Goal: Feedback & Contribution: Contribute content

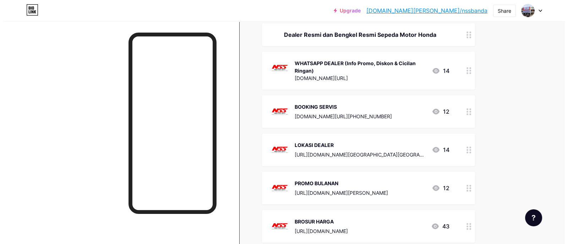
scroll to position [177, 0]
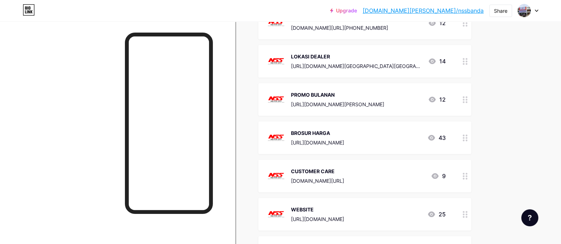
click at [344, 139] on div "[URL][DOMAIN_NAME]" at bounding box center [317, 142] width 53 height 7
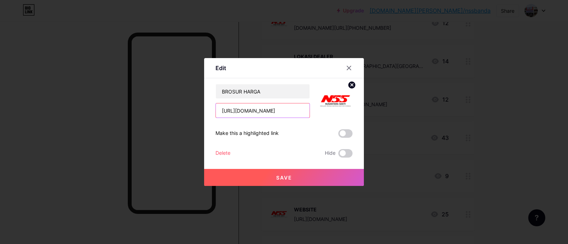
click at [281, 112] on input "[URL][DOMAIN_NAME]" at bounding box center [263, 111] width 94 height 14
click at [348, 69] on icon at bounding box center [349, 68] width 6 height 6
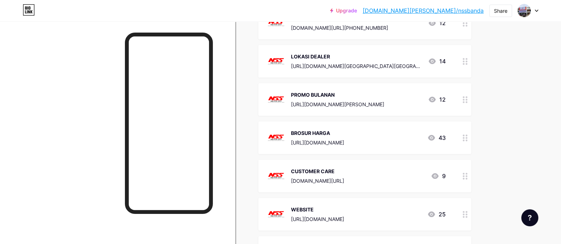
click at [387, 130] on div "BROSUR HARGA [URL][DOMAIN_NAME] 43" at bounding box center [356, 138] width 179 height 18
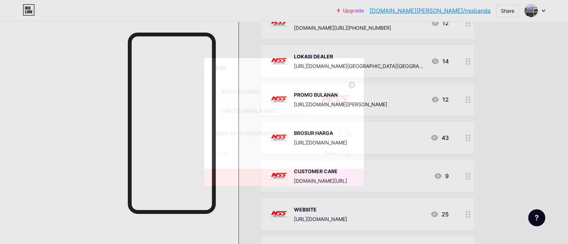
click at [346, 66] on icon at bounding box center [349, 68] width 6 height 6
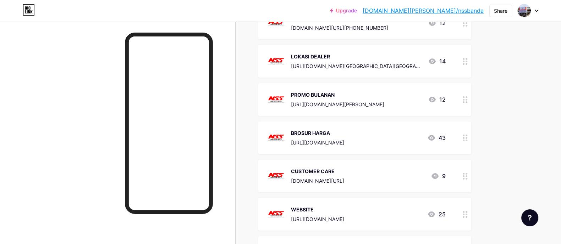
click at [344, 140] on div "[URL][DOMAIN_NAME]" at bounding box center [317, 142] width 53 height 7
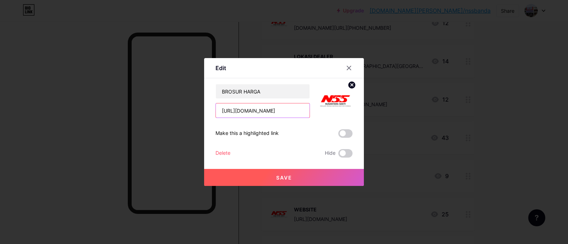
click at [273, 110] on input "[URL][DOMAIN_NAME]" at bounding box center [263, 111] width 94 height 14
click at [502, 68] on div at bounding box center [284, 122] width 568 height 244
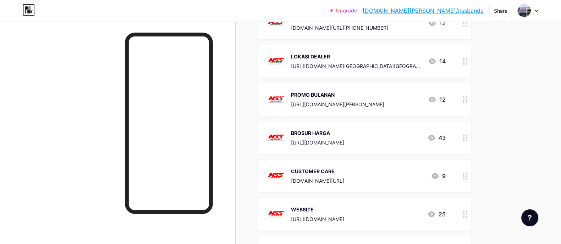
click at [392, 140] on div "BROSUR HARGA [URL][DOMAIN_NAME] 43" at bounding box center [356, 138] width 179 height 18
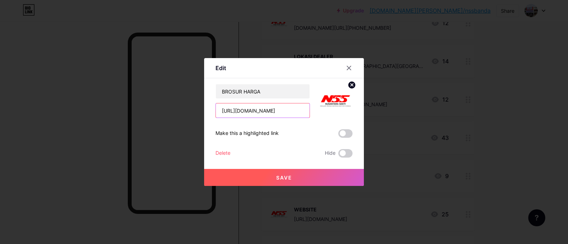
click at [271, 112] on input "[URL][DOMAIN_NAME]" at bounding box center [263, 111] width 94 height 14
paste input "[URL][DOMAIN_NAME]"
type input "[URL][DOMAIN_NAME]"
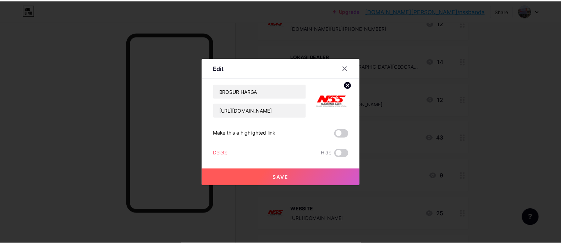
scroll to position [0, 0]
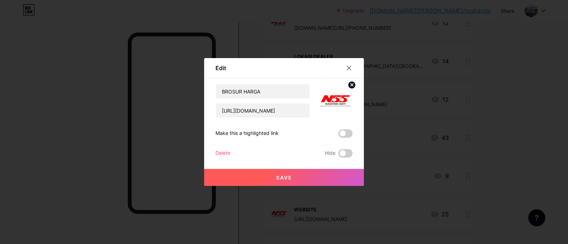
click at [276, 178] on span "Save" at bounding box center [284, 178] width 16 height 6
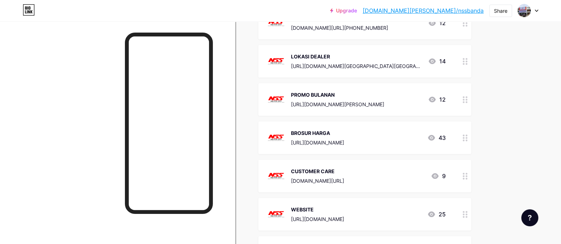
click at [341, 137] on div "BROSUR HARGA [URL][DOMAIN_NAME]" at bounding box center [317, 138] width 53 height 18
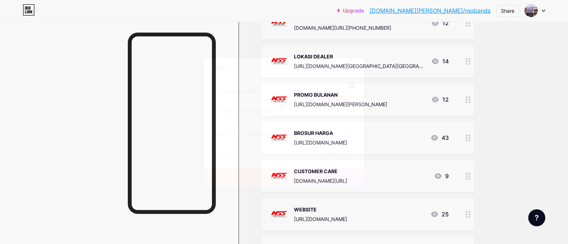
click at [348, 66] on div at bounding box center [348, 68] width 13 height 13
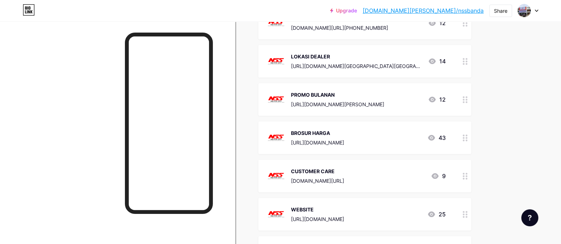
click at [358, 125] on div "BROSUR HARGA [URL][DOMAIN_NAME] 43" at bounding box center [364, 138] width 213 height 33
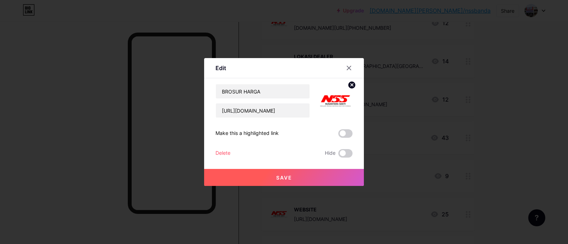
click at [281, 175] on span "Save" at bounding box center [284, 178] width 16 height 6
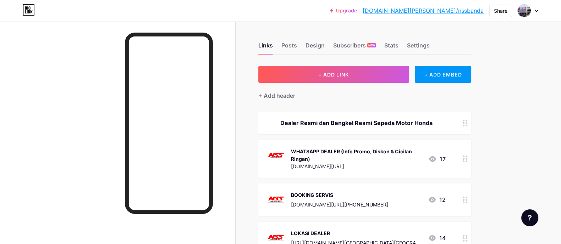
click at [533, 7] on div at bounding box center [528, 10] width 21 height 13
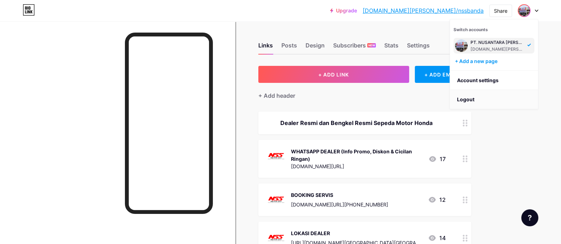
click at [473, 99] on li "Logout" at bounding box center [494, 99] width 88 height 19
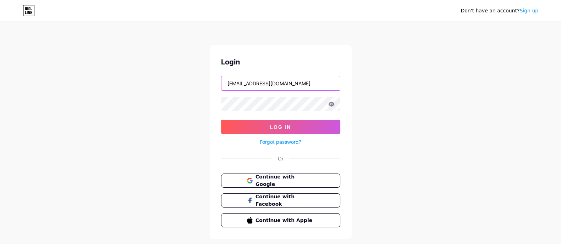
click at [323, 81] on input "[EMAIL_ADDRESS][DOMAIN_NAME]" at bounding box center [280, 83] width 119 height 14
type input "[EMAIL_ADDRESS][DOMAIN_NAME]"
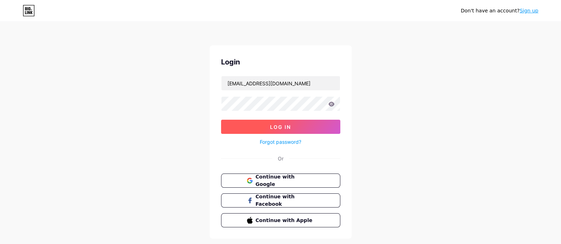
click at [276, 127] on span "Log In" at bounding box center [280, 127] width 21 height 6
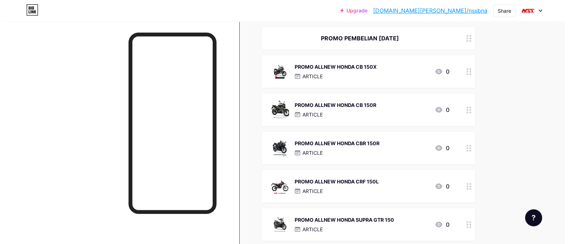
scroll to position [48, 0]
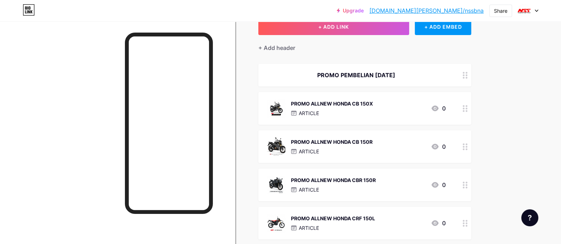
click at [384, 75] on div "PROMO PEMBELIAN [DATE]" at bounding box center [356, 75] width 179 height 9
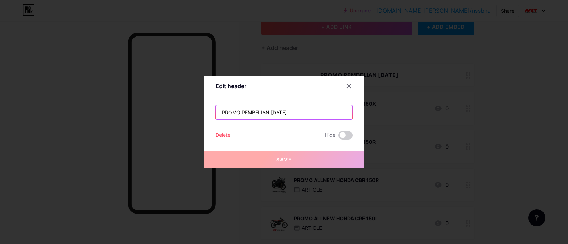
click at [270, 111] on input "PROMO PEMBELIAN [DATE]" at bounding box center [284, 112] width 136 height 14
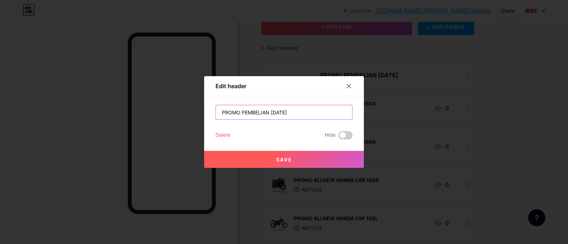
type input "PROMO PEMBELIAN [DATE]"
click at [293, 161] on button "Save" at bounding box center [284, 159] width 160 height 17
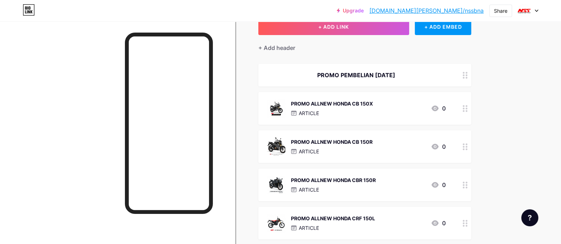
click at [60, 75] on div at bounding box center [118, 143] width 236 height 244
click at [339, 108] on div "PROMO ALLNEW HONDA CB 150X ARTICLE" at bounding box center [332, 108] width 82 height 18
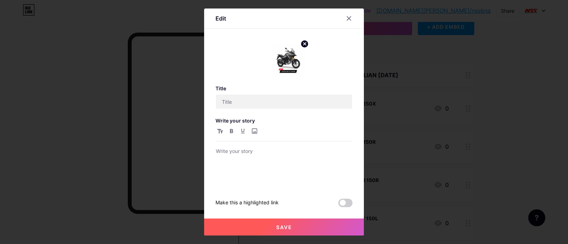
type input "PROMO ALLNEW HONDA CB 150X"
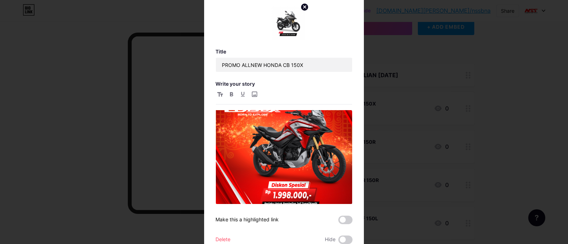
scroll to position [170, 0]
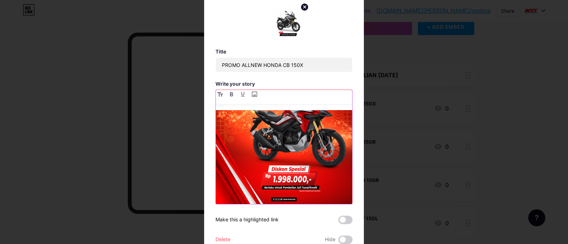
click at [286, 128] on img at bounding box center [284, 119] width 136 height 170
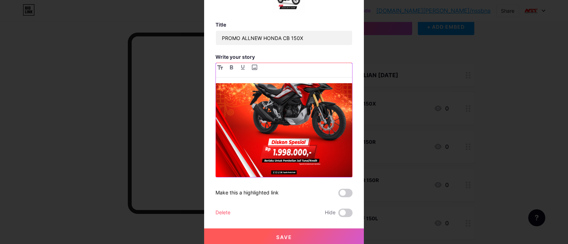
scroll to position [28, 0]
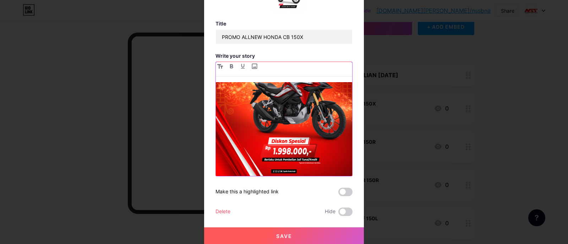
click at [291, 144] on img at bounding box center [284, 91] width 136 height 170
click at [292, 136] on img at bounding box center [284, 91] width 136 height 170
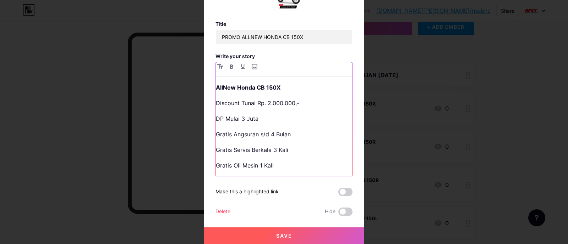
scroll to position [10, 0]
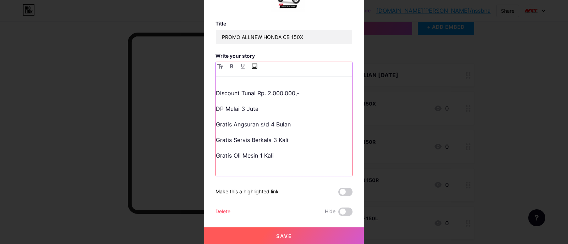
click at [251, 65] on input "file" at bounding box center [254, 66] width 9 height 9
type input "C:\fakepath\Feed CB150X [DATE].jpg"
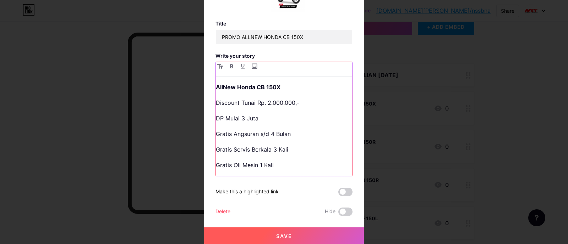
scroll to position [15, 0]
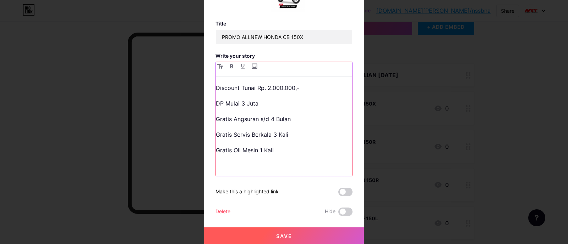
click at [266, 166] on p at bounding box center [284, 166] width 136 height 10
click at [250, 65] on input "file" at bounding box center [254, 66] width 9 height 9
click at [452, 137] on div at bounding box center [284, 94] width 568 height 244
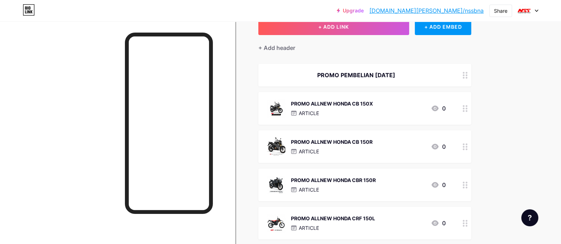
click at [364, 111] on div "ARTICLE" at bounding box center [332, 113] width 82 height 7
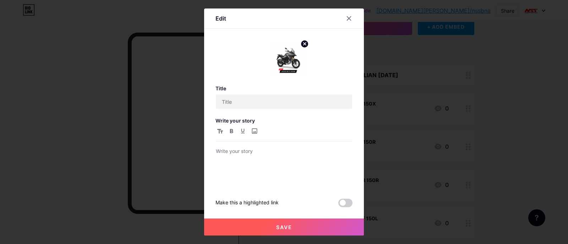
type input "PROMO ALLNEW HONDA CB 150X"
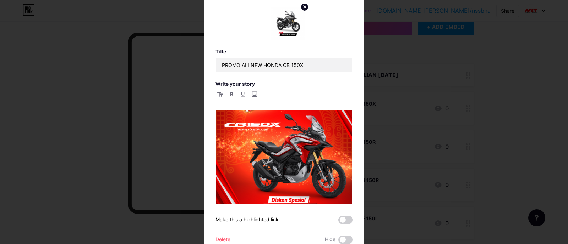
scroll to position [170, 0]
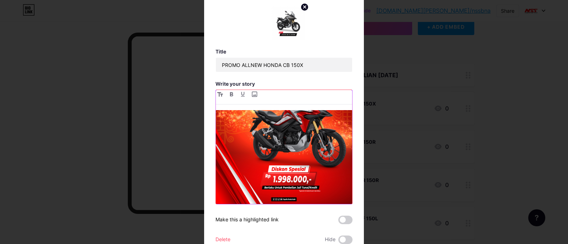
click at [291, 137] on img at bounding box center [284, 119] width 136 height 170
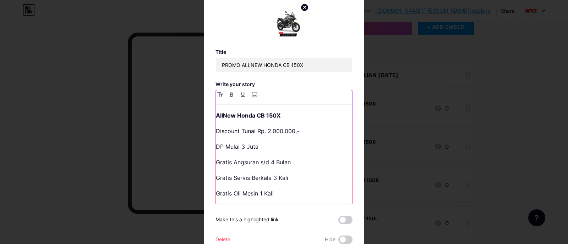
scroll to position [10, 0]
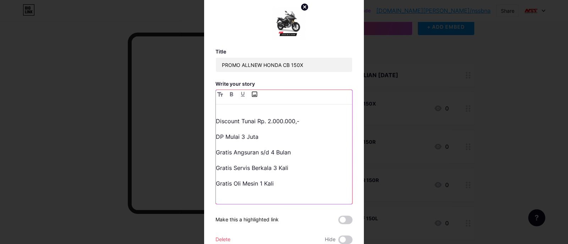
click at [251, 95] on input "file" at bounding box center [254, 94] width 9 height 9
type input "C:\fakepath\Feed CB150X [DATE].jpg"
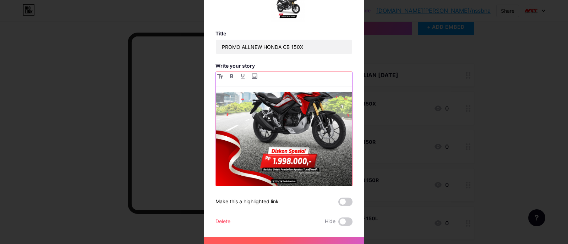
scroll to position [28, 0]
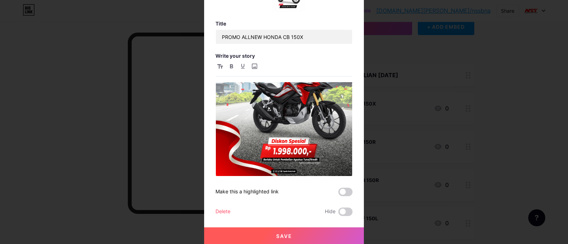
click at [292, 234] on button "Save" at bounding box center [284, 236] width 160 height 17
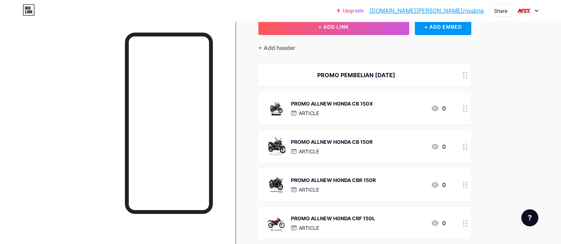
click at [348, 150] on div "ARTICLE" at bounding box center [332, 151] width 82 height 7
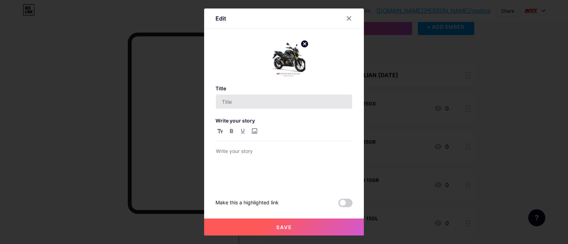
type input "PROMO ALLNEW HONDA CB 150R"
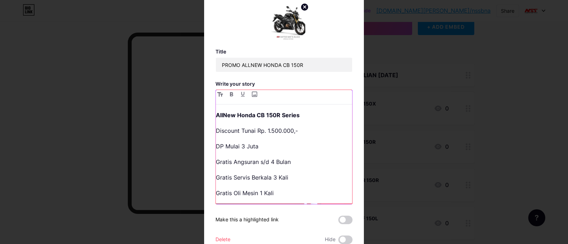
click at [270, 132] on p "Discount Tunai Rp. 1.500.000,-" at bounding box center [284, 131] width 136 height 10
click at [271, 132] on p "Discount Tunai Rp. 1.500.000,-" at bounding box center [284, 131] width 136 height 10
click at [354, 164] on div "Edit Title PROMO ALLNEW HONDA CB 150R Write your story AllNew Honda CB 150R Ser…" at bounding box center [284, 122] width 160 height 301
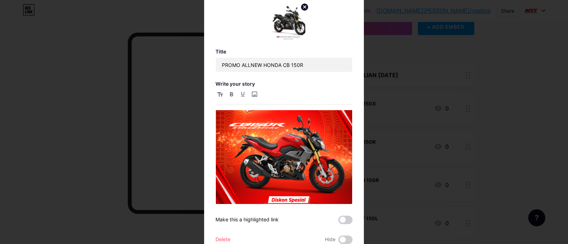
scroll to position [126, 0]
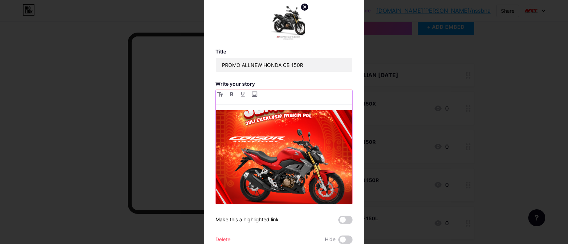
click at [308, 172] on img at bounding box center [284, 163] width 136 height 170
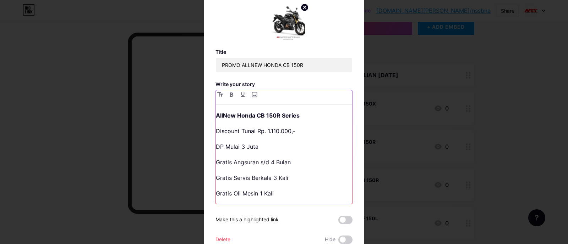
scroll to position [10, 0]
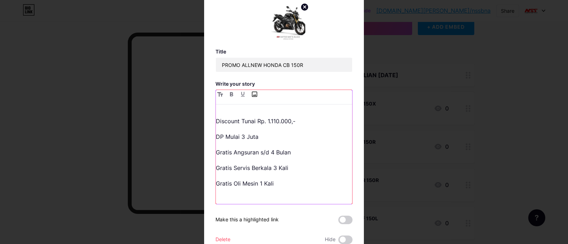
click at [250, 95] on input "file" at bounding box center [254, 94] width 9 height 9
type input "C:\fakepath\Feed CB150SF [DATE].jpg"
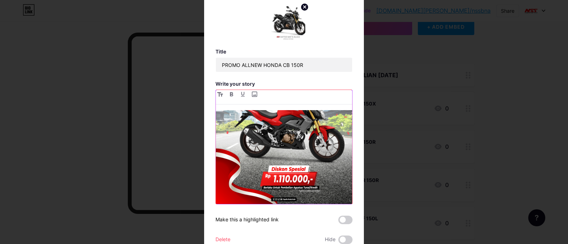
scroll to position [28, 0]
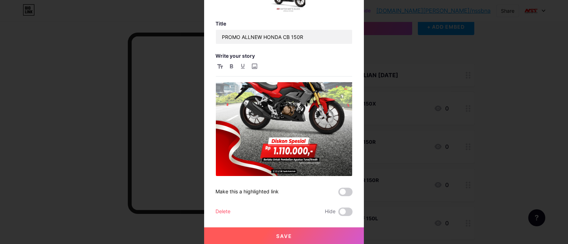
click at [322, 232] on button "Save" at bounding box center [284, 236] width 160 height 17
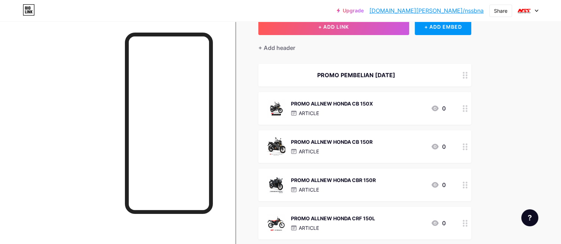
click at [355, 139] on div "PROMO ALLNEW HONDA CB 150R" at bounding box center [332, 141] width 82 height 7
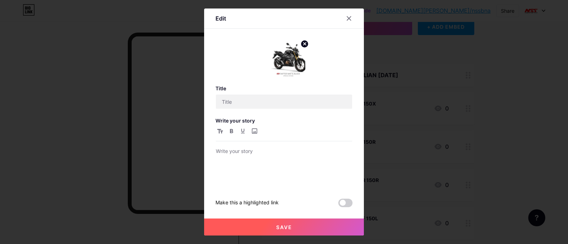
type input "PROMO ALLNEW HONDA CB 150R"
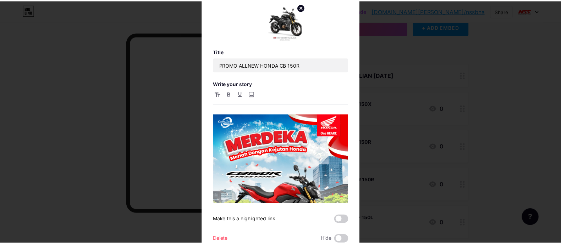
scroll to position [81, 0]
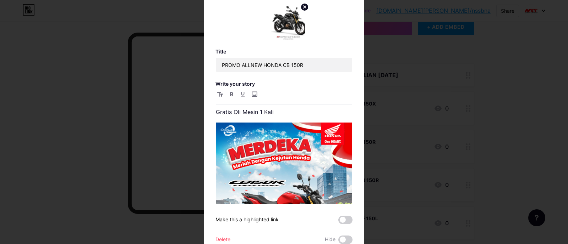
click at [451, 130] on div at bounding box center [284, 122] width 568 height 244
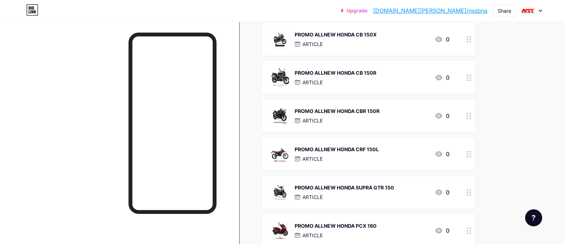
scroll to position [136, 0]
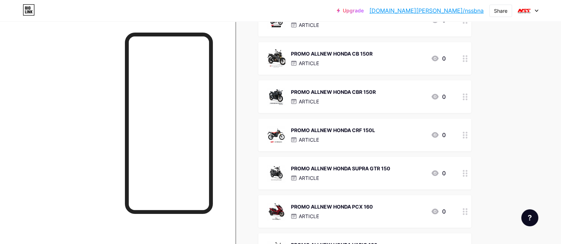
click at [354, 89] on div "PROMO ALLNEW HONDA CBR 150R" at bounding box center [333, 91] width 85 height 7
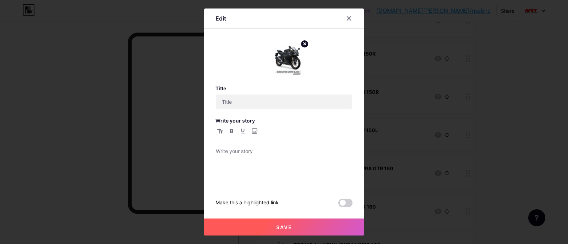
type input "PROMO ALLNEW HONDA CBR 150R"
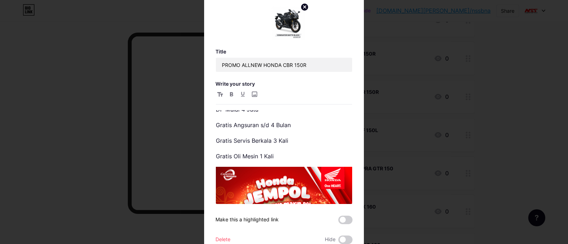
scroll to position [126, 0]
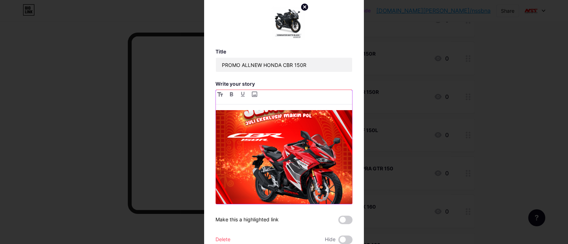
click at [303, 177] on img at bounding box center [284, 163] width 136 height 170
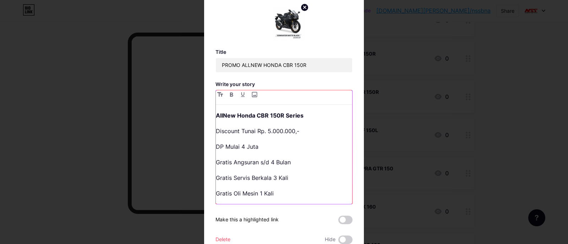
scroll to position [0, 0]
click at [265, 132] on p "Discount Tunai Rp. 5.000.000,-" at bounding box center [284, 131] width 136 height 10
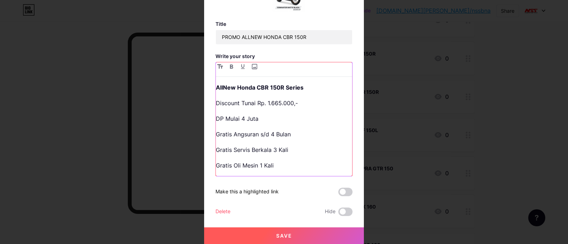
click at [282, 164] on p "Gratis Oli Mesin 1 Kali" at bounding box center [284, 166] width 136 height 10
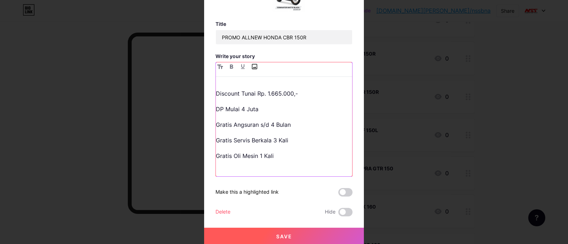
click at [250, 69] on input "file" at bounding box center [254, 66] width 9 height 9
type input "C:\fakepath\Feed CBR150 [DATE].jpg"
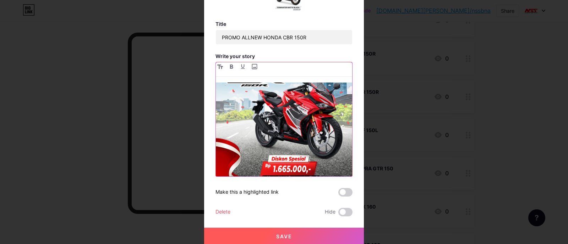
scroll to position [170, 0]
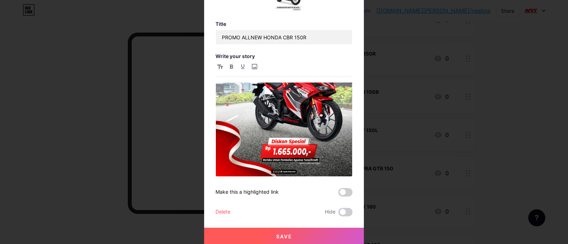
click at [279, 231] on button "Save" at bounding box center [284, 236] width 160 height 17
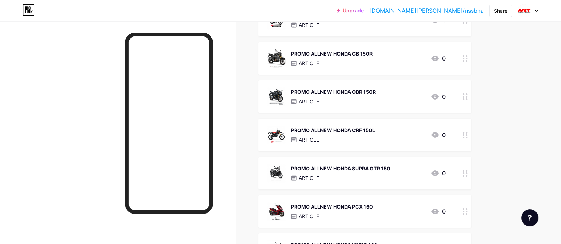
click at [375, 136] on div "ARTICLE" at bounding box center [333, 139] width 84 height 7
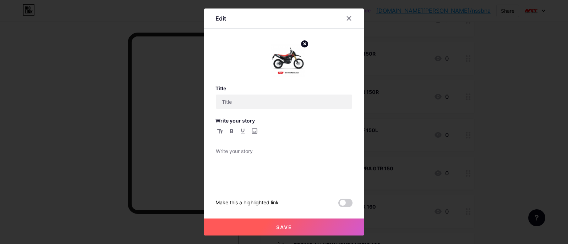
type input "PROMO ALLNEW HONDA CRF 150L"
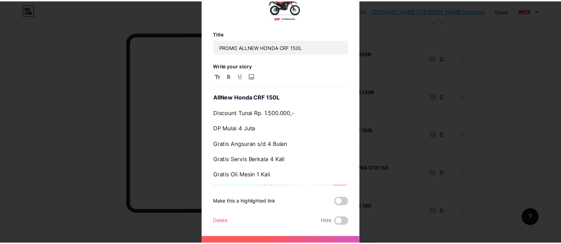
scroll to position [28, 0]
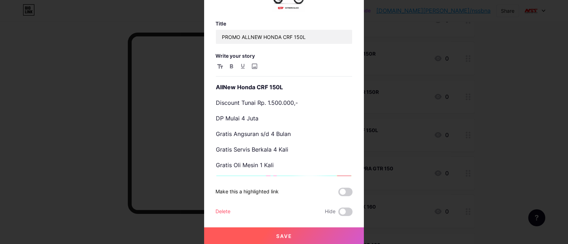
click at [263, 235] on button "Save" at bounding box center [284, 236] width 160 height 17
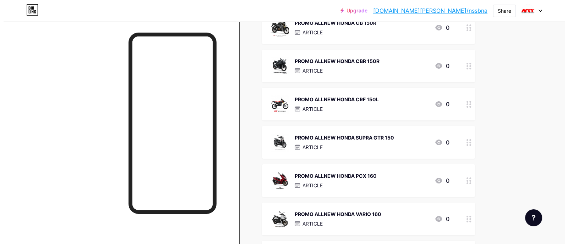
scroll to position [181, 0]
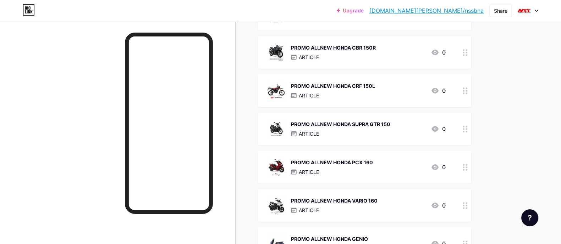
click at [342, 133] on div "ARTICLE" at bounding box center [340, 133] width 99 height 7
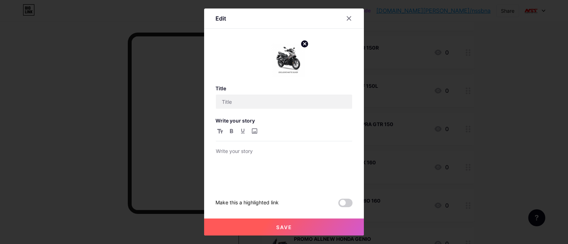
type input "PROMO ALLNEW HONDA SUPRA GTR 150"
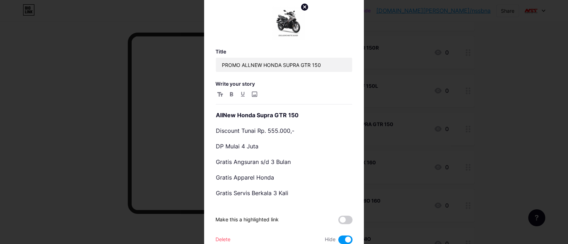
click at [407, 84] on div at bounding box center [284, 122] width 568 height 244
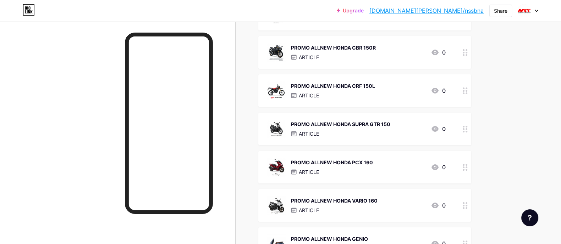
click at [351, 171] on div "ARTICLE" at bounding box center [332, 172] width 82 height 7
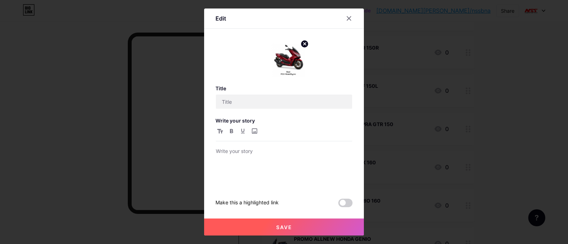
type input "PROMO ALLNEW HONDA PCX 160"
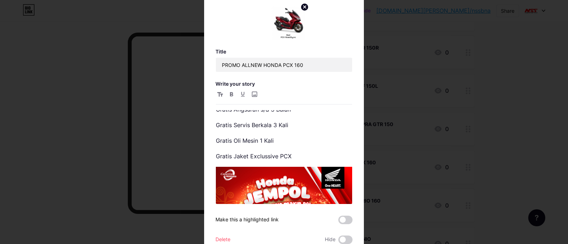
scroll to position [0, 0]
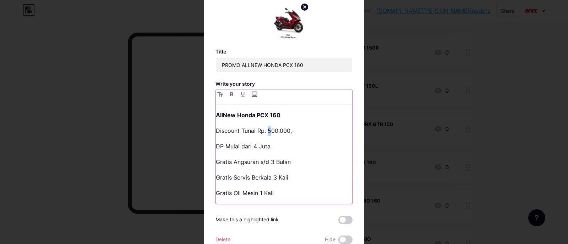
click at [266, 131] on p "Discount Tunai Rp. 500.000,-" at bounding box center [284, 131] width 136 height 10
click at [304, 158] on p "Gratis Angsuran s/d 3 Bulan" at bounding box center [284, 162] width 136 height 10
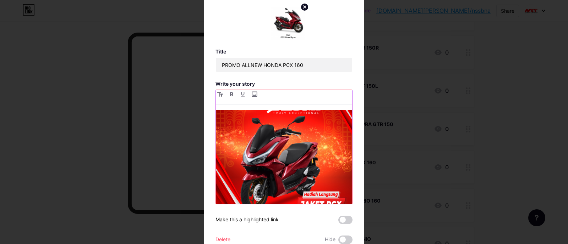
scroll to position [141, 0]
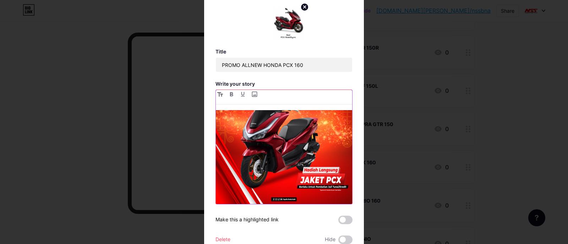
click at [301, 164] on img at bounding box center [284, 119] width 136 height 170
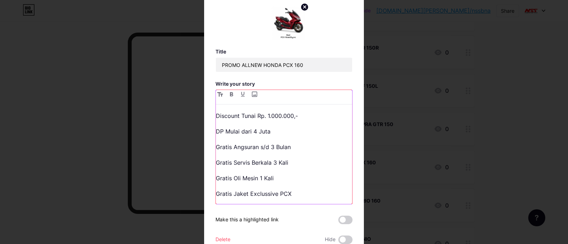
scroll to position [25, 0]
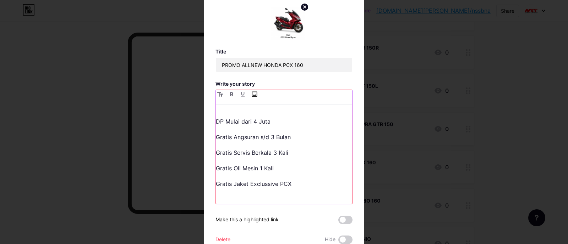
click at [252, 97] on input "file" at bounding box center [254, 94] width 9 height 9
type input "C:\fakepath\Feed PCX [DATE].jpg"
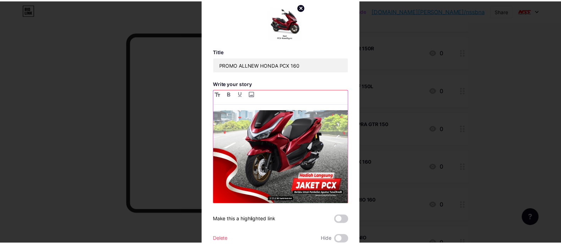
scroll to position [28, 0]
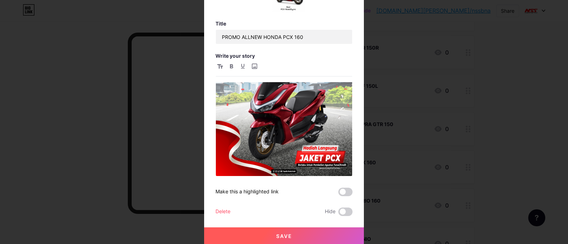
click at [321, 237] on button "Save" at bounding box center [284, 236] width 160 height 17
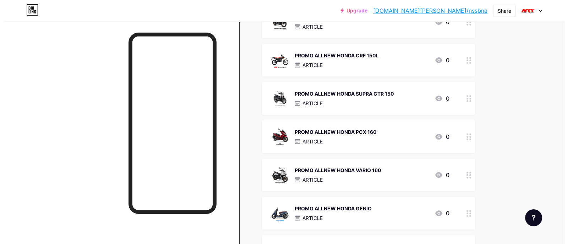
scroll to position [225, 0]
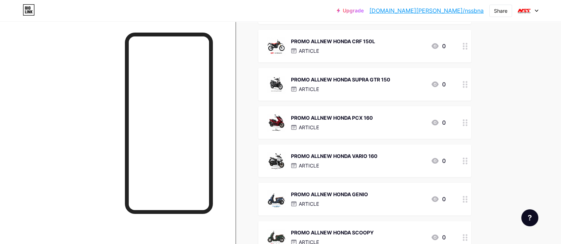
click at [342, 160] on div "PROMO ALLNEW HONDA VARIO 160 ARTICLE" at bounding box center [334, 161] width 87 height 18
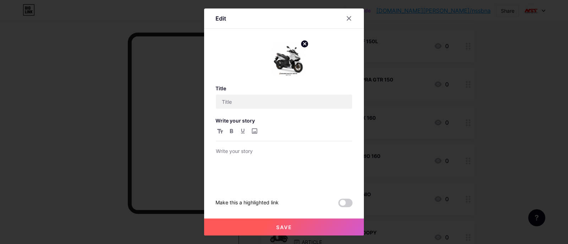
type input "PROMO ALLNEW HONDA VARIO 160"
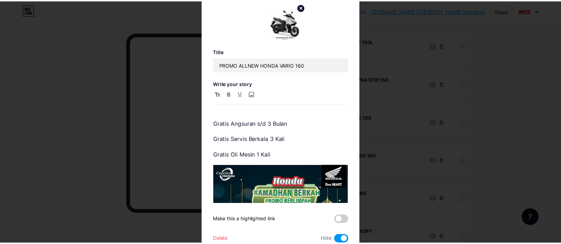
scroll to position [37, 0]
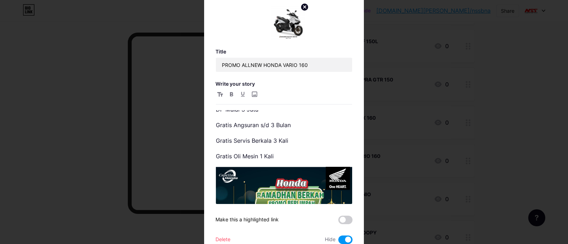
click at [500, 100] on div at bounding box center [284, 122] width 568 height 244
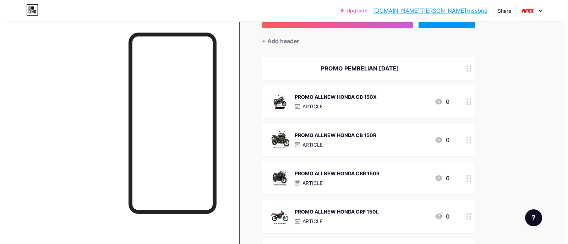
scroll to position [48, 0]
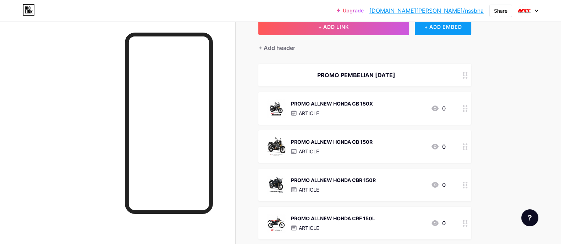
click at [445, 28] on div "+ ADD EMBED" at bounding box center [443, 26] width 56 height 17
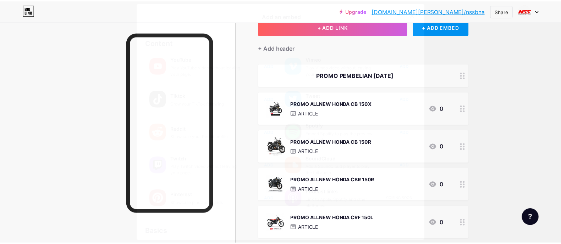
scroll to position [122, 0]
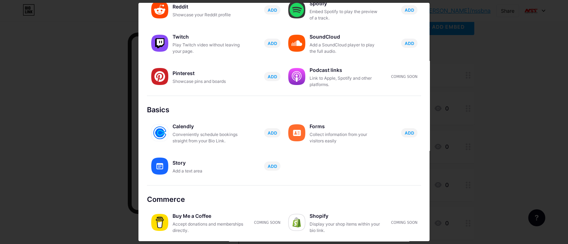
click at [474, 152] on div at bounding box center [284, 122] width 568 height 244
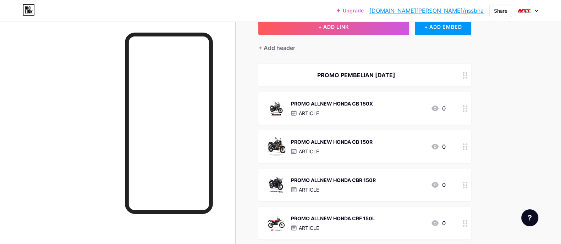
click at [373, 110] on div "ARTICLE" at bounding box center [332, 113] width 82 height 7
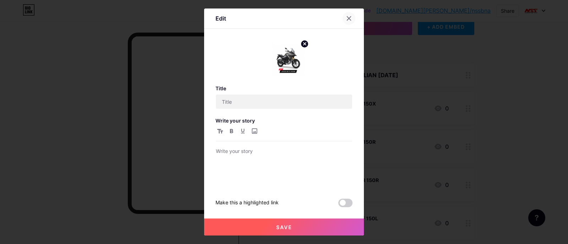
click at [346, 16] on icon at bounding box center [349, 19] width 6 height 6
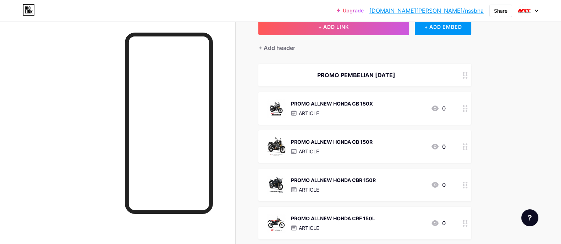
click at [467, 112] on div at bounding box center [465, 108] width 12 height 33
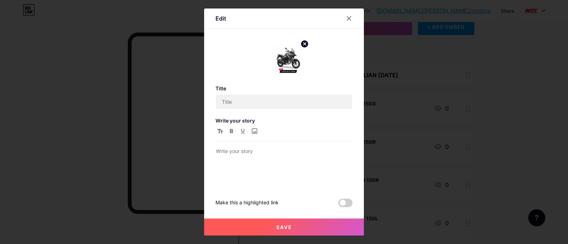
type input "PROMO ALLNEW HONDA CB 150X"
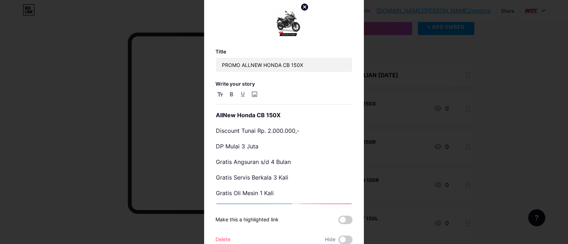
click at [437, 86] on div at bounding box center [284, 122] width 568 height 244
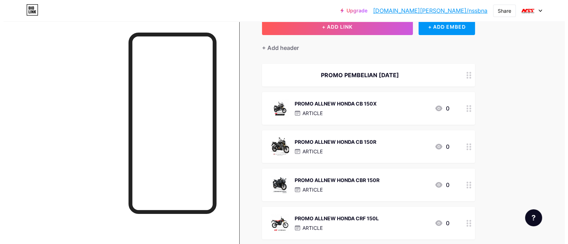
scroll to position [4, 0]
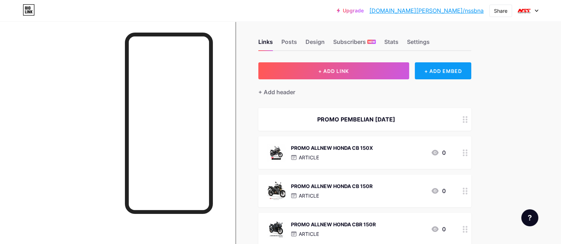
click at [440, 72] on div "+ ADD EMBED" at bounding box center [443, 70] width 56 height 17
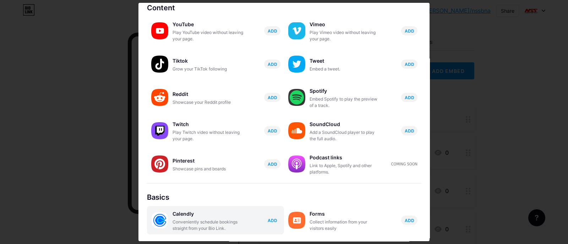
scroll to position [88, 0]
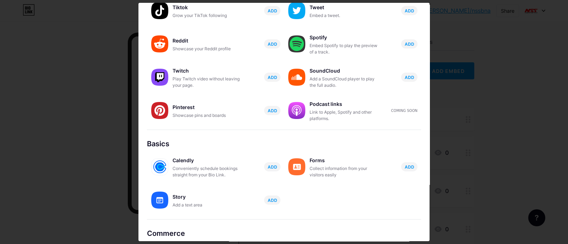
click at [194, 208] on div "Story Add a text area ADD" at bounding box center [215, 200] width 137 height 28
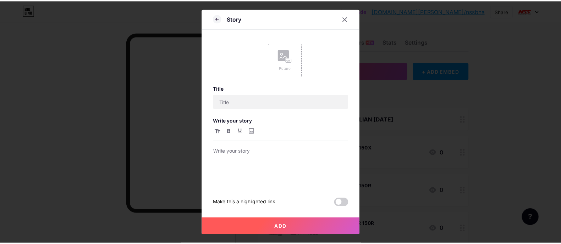
scroll to position [0, 0]
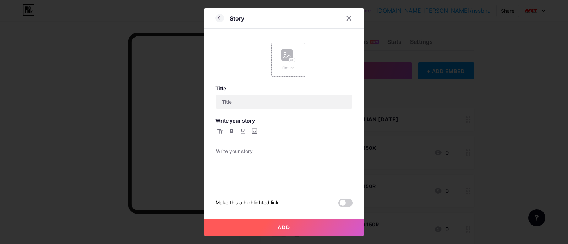
click at [296, 62] on div "Picture" at bounding box center [288, 60] width 34 height 34
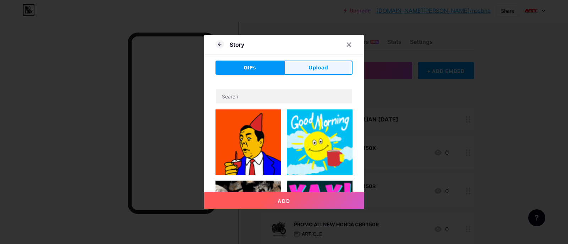
click at [302, 67] on button "Upload" at bounding box center [318, 68] width 68 height 14
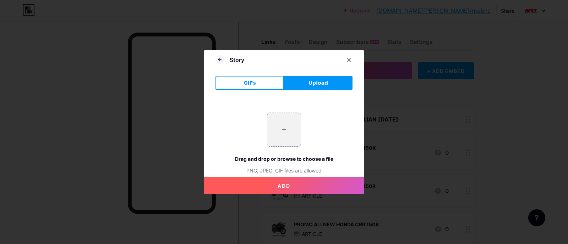
drag, startPoint x: 289, startPoint y: 130, endPoint x: 335, endPoint y: 134, distance: 46.0
click at [335, 134] on div "+ Drag and drop or browse to choose a file PNG, JPEG, GIF files are allowed" at bounding box center [283, 144] width 137 height 62
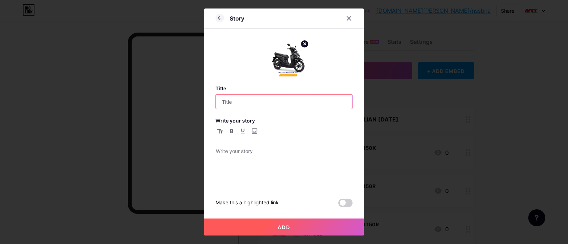
click at [291, 102] on input "text" at bounding box center [284, 102] width 136 height 14
type input "p"
type input "PROMO ALLNEW HONDA BEAT"
click at [288, 120] on h3 "Write your story" at bounding box center [283, 121] width 137 height 6
click at [287, 227] on button "Add" at bounding box center [284, 227] width 160 height 17
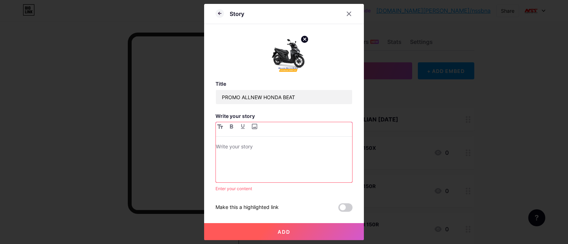
click at [281, 149] on p at bounding box center [284, 148] width 136 height 10
click at [288, 230] on button "Add" at bounding box center [284, 232] width 160 height 17
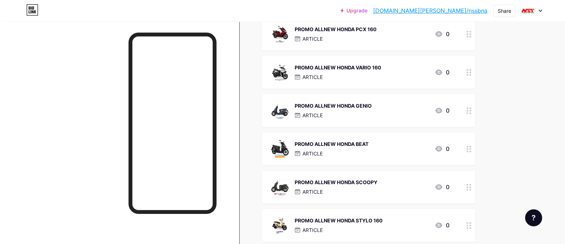
scroll to position [314, 0]
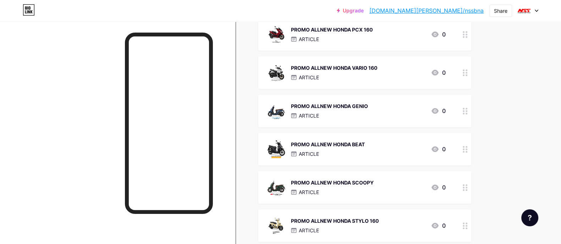
click at [336, 150] on div "ARTICLE" at bounding box center [328, 153] width 74 height 7
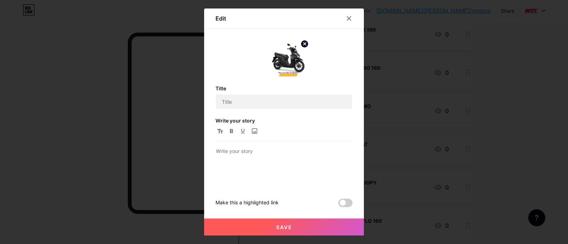
click at [302, 46] on circle at bounding box center [305, 44] width 8 height 8
type input "PROMO ALLNEW HONDA BEAT"
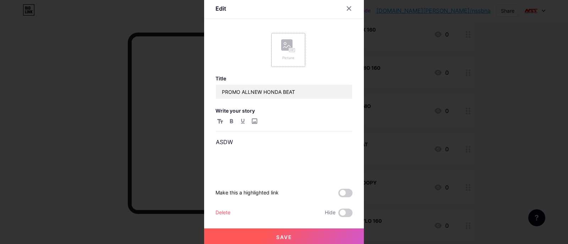
click at [289, 55] on div "Picture" at bounding box center [288, 49] width 14 height 21
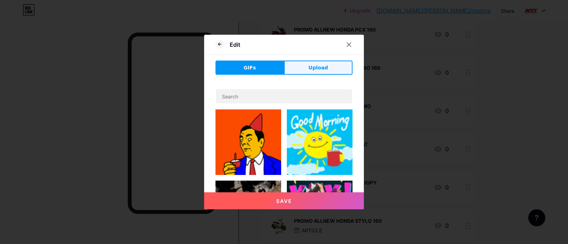
click at [308, 70] on span "Upload" at bounding box center [318, 67] width 20 height 7
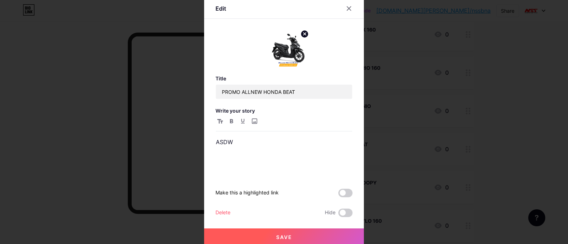
click at [283, 241] on button "Save" at bounding box center [284, 237] width 160 height 17
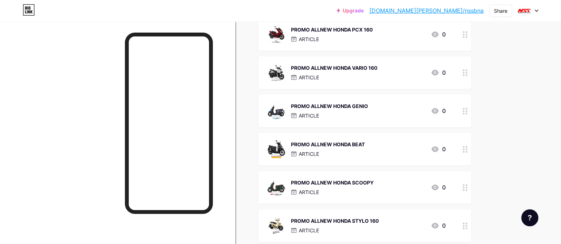
click at [348, 114] on div "ARTICLE" at bounding box center [329, 115] width 77 height 7
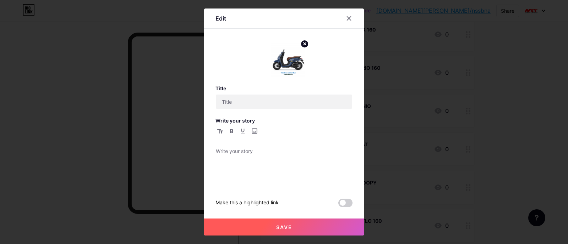
type input "PROMO ALLNEW HONDA GENIO"
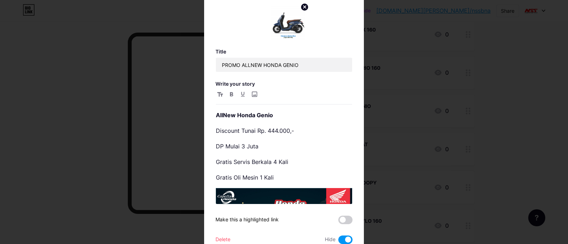
click at [209, 132] on div "Edit Title PROMO ALLNEW HONDA GENIO Write your story AllNew Honda Genio Discoun…" at bounding box center [284, 122] width 160 height 301
click at [211, 113] on div "Edit Title PROMO ALLNEW HONDA GENIO Write your story AllNew Honda Genio Discoun…" at bounding box center [284, 122] width 160 height 301
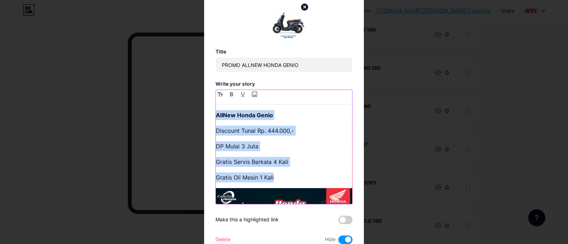
drag, startPoint x: 213, startPoint y: 116, endPoint x: 290, endPoint y: 176, distance: 97.5
click at [290, 176] on div "AllNew Honda Genio Discount Tunai Rp. 444.000,- DP Mulai 3 Juta Gratis Servis B…" at bounding box center [284, 157] width 136 height 94
copy div "AllNew Honda Genio Discount Tunai Rp. 444.000,- DP Mulai 3 Juta Gratis Servis B…"
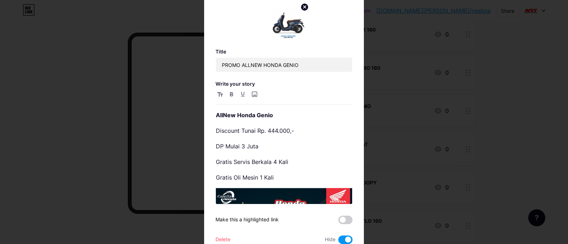
click at [397, 129] on div at bounding box center [284, 122] width 568 height 244
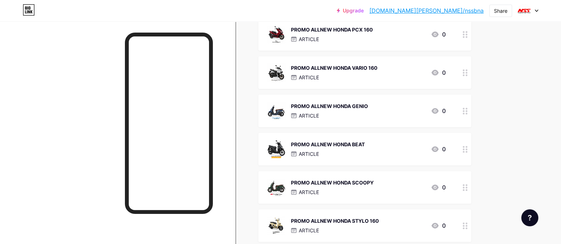
click at [326, 145] on div "PROMO ALLNEW HONDA BEAT" at bounding box center [328, 144] width 74 height 7
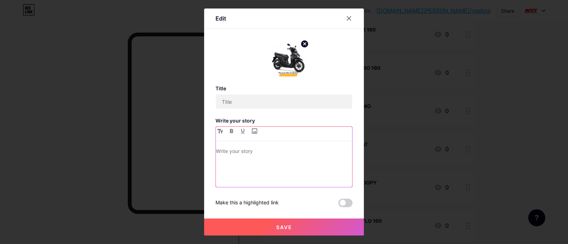
click at [271, 156] on p at bounding box center [284, 152] width 136 height 10
type input "PROMO ALLNEW HONDA BEAT"
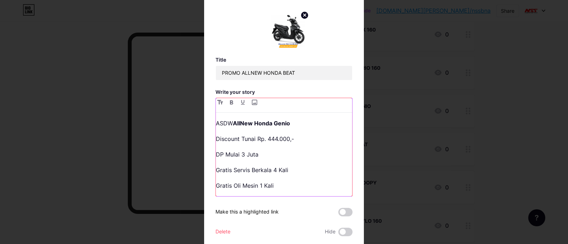
click at [229, 123] on p "ASDW AllNew Honda Genio" at bounding box center [284, 124] width 136 height 10
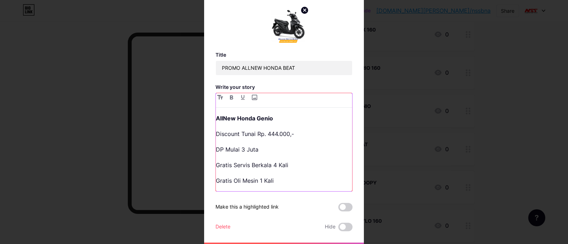
scroll to position [0, 0]
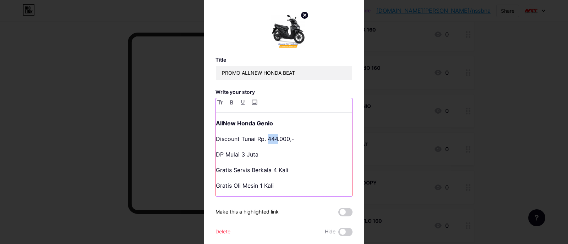
drag, startPoint x: 266, startPoint y: 140, endPoint x: 274, endPoint y: 141, distance: 7.8
click at [274, 141] on p "Discount Tunai Rp. 444.000,-" at bounding box center [284, 139] width 136 height 10
click at [251, 150] on p "DP Mulai 3 Juta" at bounding box center [284, 155] width 136 height 10
click at [237, 156] on p "DP Mulai 3 Juta" at bounding box center [284, 155] width 136 height 10
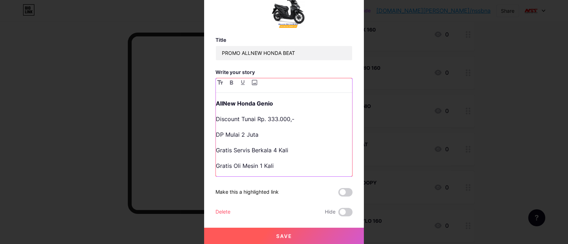
click at [310, 167] on p "Gratis Oli Mesin 1 Kali" at bounding box center [284, 166] width 136 height 10
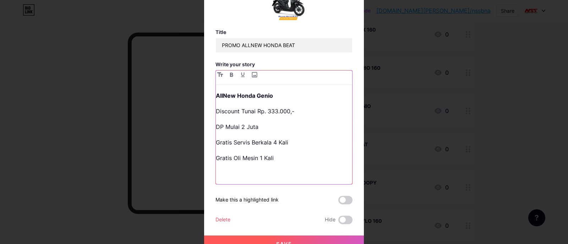
scroll to position [12, 0]
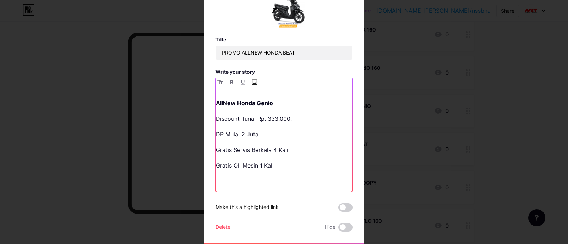
click at [250, 78] on input "file" at bounding box center [254, 82] width 9 height 9
type input "C:\fakepath\Feed BeAT [DATE].jpg"
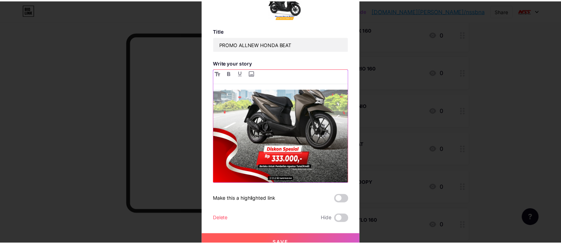
scroll to position [28, 0]
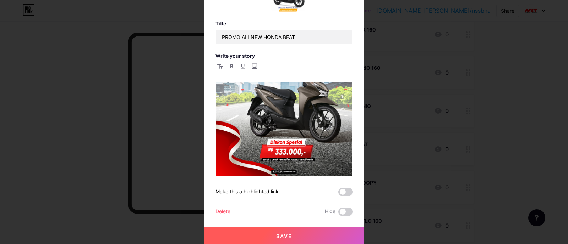
click at [263, 234] on button "Save" at bounding box center [284, 236] width 160 height 17
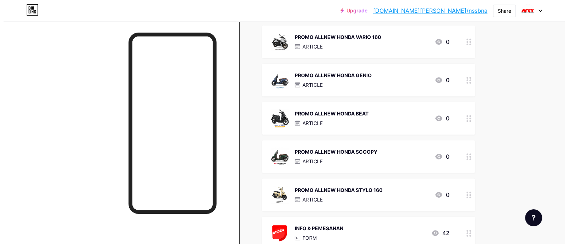
scroll to position [358, 0]
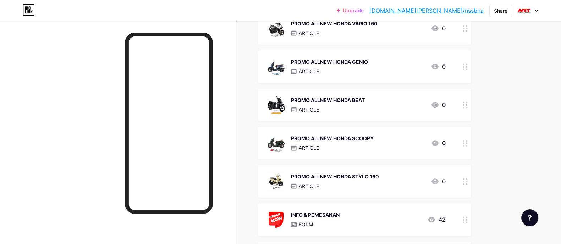
click at [334, 141] on div "PROMO ALLNEW HONDA SCOOPY" at bounding box center [332, 138] width 83 height 7
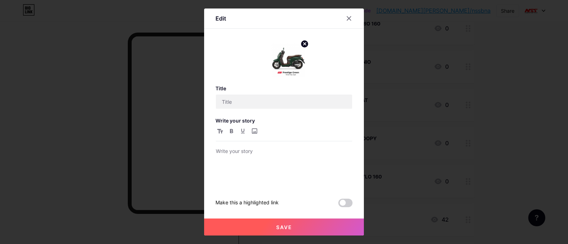
type input "PROMO ALLNEW HONDA SCOOPY"
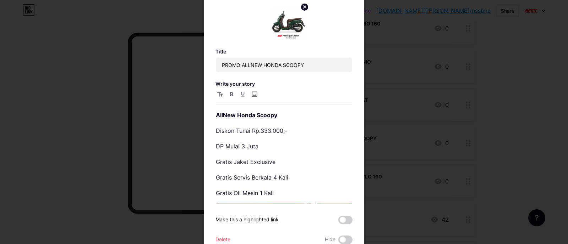
click at [300, 3] on icon at bounding box center [304, 7] width 9 height 9
click at [281, 24] on rect at bounding box center [286, 17] width 11 height 11
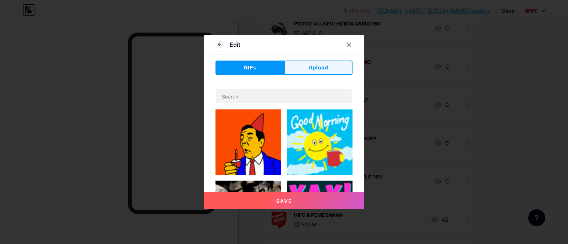
click at [319, 66] on span "Upload" at bounding box center [318, 67] width 20 height 7
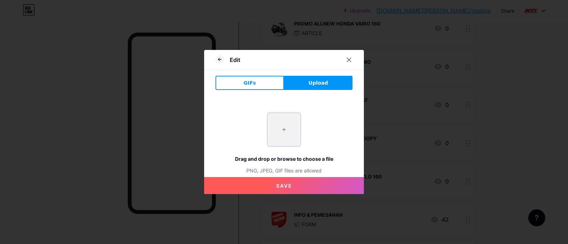
click at [284, 135] on input "file" at bounding box center [283, 129] width 33 height 33
type input "C:\fakepath\7-25-05112024-0307461 - Copy.png"
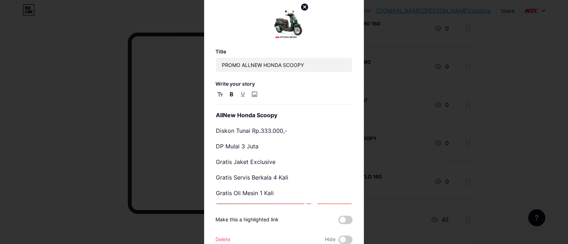
scroll to position [133, 0]
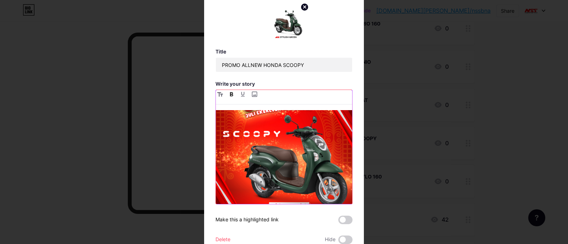
click at [281, 144] on img at bounding box center [284, 156] width 136 height 170
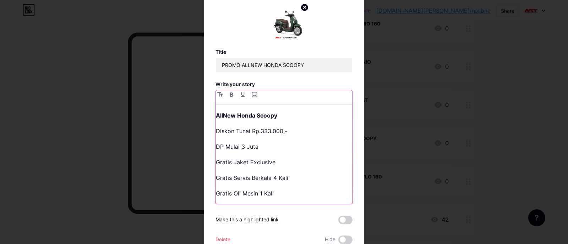
scroll to position [10, 0]
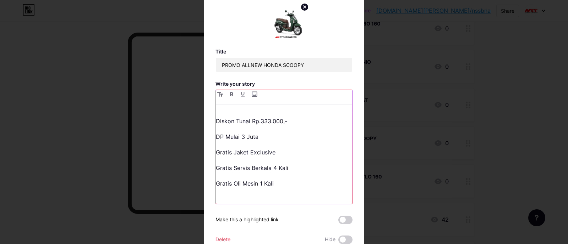
click at [268, 202] on p at bounding box center [284, 199] width 136 height 10
click at [252, 96] on input "file" at bounding box center [254, 94] width 9 height 9
type input "C:\fakepath\Feed Scoopy [DATE].jpg"
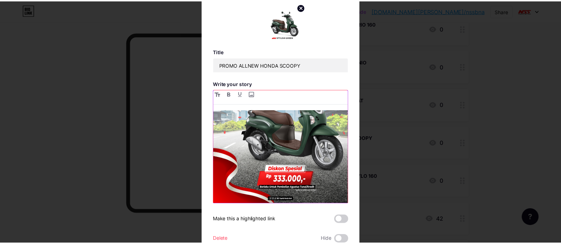
scroll to position [28, 0]
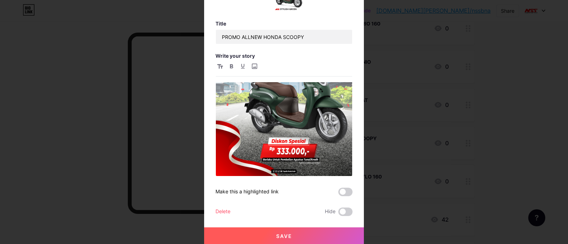
click at [302, 234] on button "Save" at bounding box center [284, 236] width 160 height 17
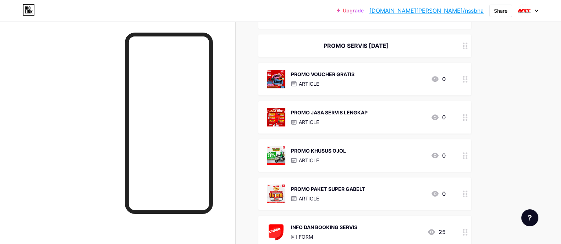
scroll to position [580, 0]
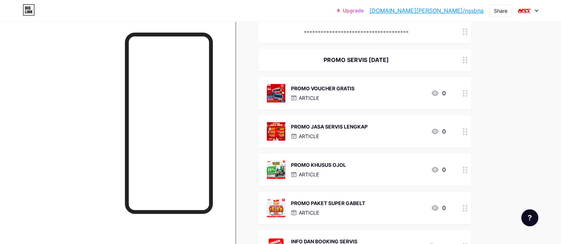
click at [351, 131] on div "PROMO JASA SERVIS LENGKAP ARTICLE" at bounding box center [329, 131] width 77 height 18
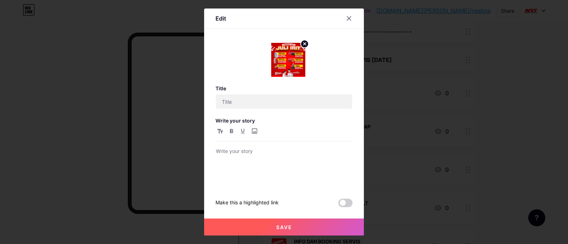
type input "PROMO JASA SERVIS LENGKAP"
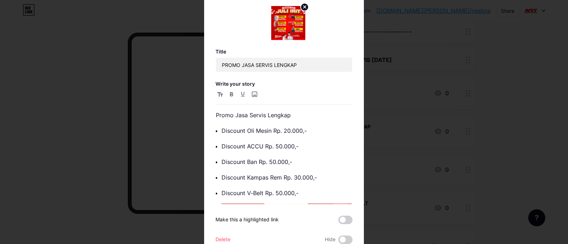
click at [397, 98] on div at bounding box center [284, 122] width 568 height 244
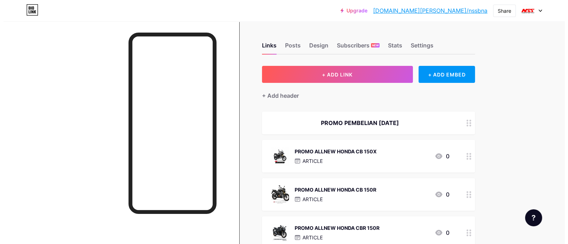
scroll to position [0, 0]
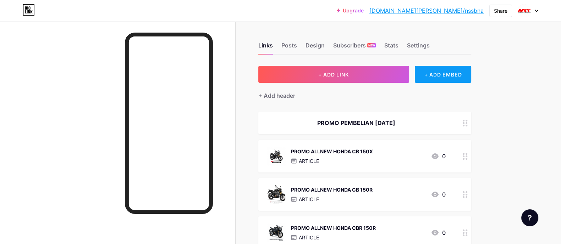
click at [442, 70] on div "+ ADD EMBED" at bounding box center [443, 74] width 56 height 17
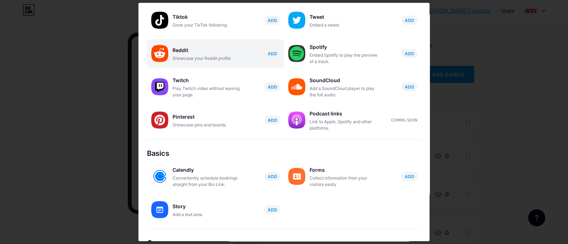
scroll to position [122, 0]
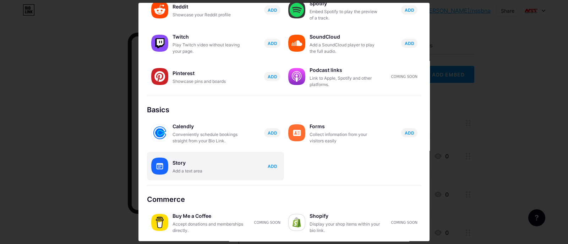
click at [199, 164] on div "Story" at bounding box center [207, 163] width 71 height 10
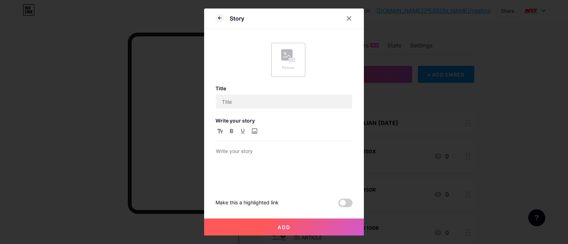
click at [281, 67] on div "Picture" at bounding box center [288, 67] width 14 height 5
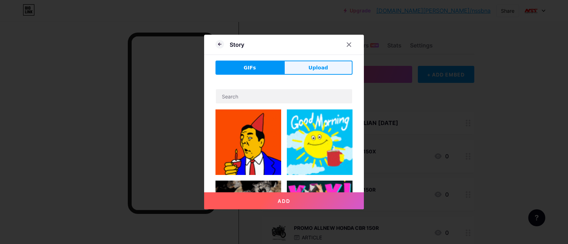
click at [303, 68] on button "Upload" at bounding box center [318, 68] width 68 height 14
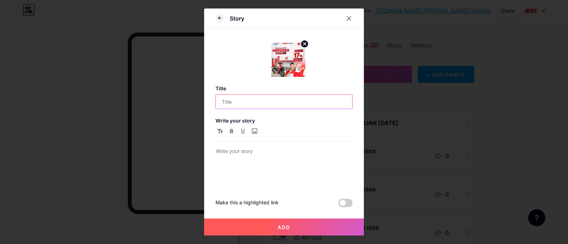
click at [274, 98] on input "text" at bounding box center [284, 102] width 136 height 14
type input "PROMO MERDEKA"
click at [261, 157] on div at bounding box center [284, 167] width 136 height 40
click at [265, 145] on div at bounding box center [284, 157] width 136 height 60
click at [236, 149] on p at bounding box center [284, 152] width 136 height 10
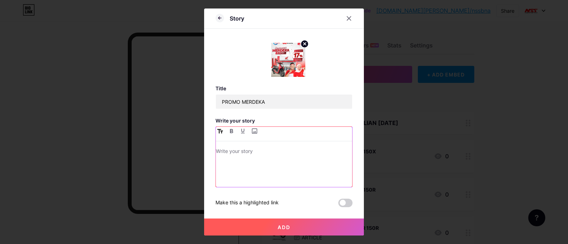
click at [217, 135] on button "button" at bounding box center [220, 131] width 9 height 9
click at [230, 150] on h1 at bounding box center [284, 151] width 136 height 9
click at [230, 130] on icon "button" at bounding box center [231, 131] width 3 height 4
click at [226, 151] on h1 at bounding box center [284, 151] width 136 height 9
click at [217, 130] on icon "button" at bounding box center [220, 131] width 6 height 4
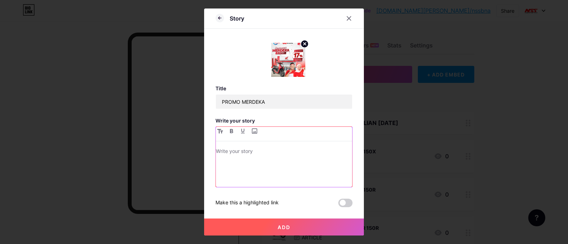
click at [252, 152] on p at bounding box center [284, 152] width 136 height 10
click at [252, 152] on p "DSAD" at bounding box center [284, 152] width 136 height 10
click at [252, 152] on p at bounding box center [284, 152] width 136 height 10
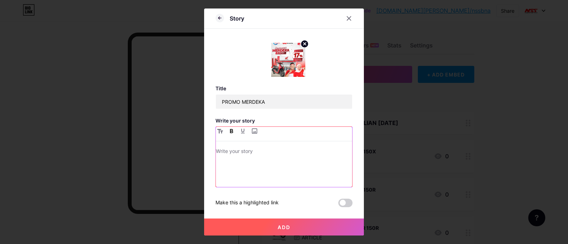
click at [230, 132] on button "button" at bounding box center [231, 131] width 9 height 9
click at [244, 155] on p at bounding box center [284, 152] width 136 height 10
click at [230, 130] on icon "button" at bounding box center [232, 131] width 4 height 4
click at [256, 155] on p at bounding box center [284, 152] width 136 height 10
click at [235, 166] on p "-" at bounding box center [284, 168] width 136 height 10
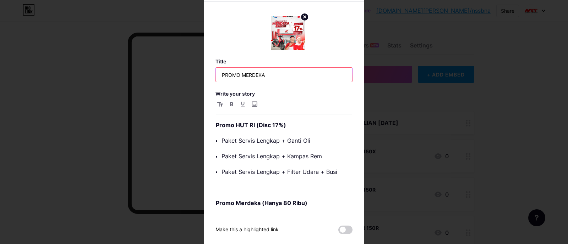
drag, startPoint x: 271, startPoint y: 75, endPoint x: 239, endPoint y: 75, distance: 32.3
click at [239, 75] on input "PROMO MERDEKA" at bounding box center [284, 75] width 136 height 14
type input "PROMO BUNDLING KEMERDEKAAN"
click at [330, 97] on div "Title PROMO BUNDLING KEMERDEKAAN Write your story Promo HUT RI (Disc 17%) Paket…" at bounding box center [283, 147] width 137 height 176
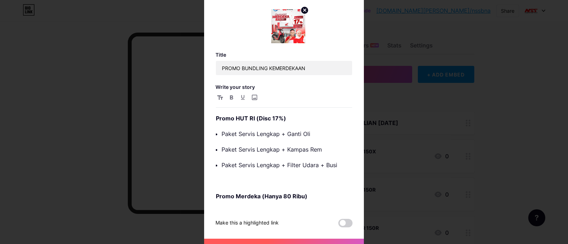
scroll to position [18, 0]
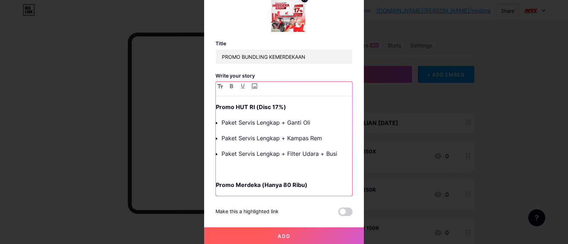
click at [312, 194] on div "Promo HUT RI (Disc 17%) Paket Servis Lengkap + Ganti Oli Paket Servis Lengkap +…" at bounding box center [284, 149] width 136 height 94
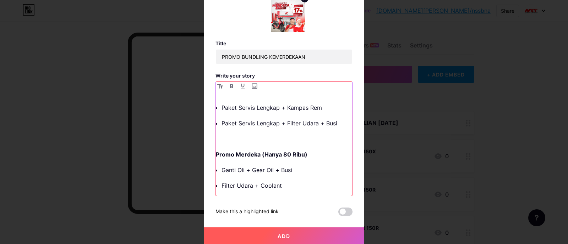
click at [307, 186] on p "Filter Udara + Coolant" at bounding box center [286, 186] width 131 height 10
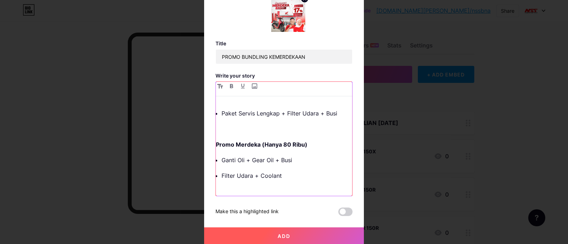
click at [235, 129] on p at bounding box center [284, 129] width 136 height 10
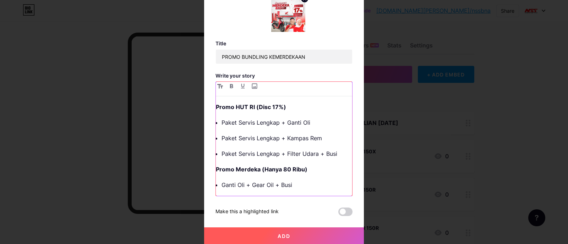
scroll to position [31, 0]
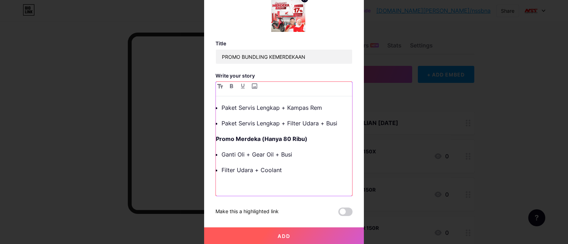
click at [282, 185] on p at bounding box center [284, 186] width 136 height 10
click at [250, 88] on input "file" at bounding box center [254, 86] width 9 height 9
type input "C:\fakepath\2.jpeg"
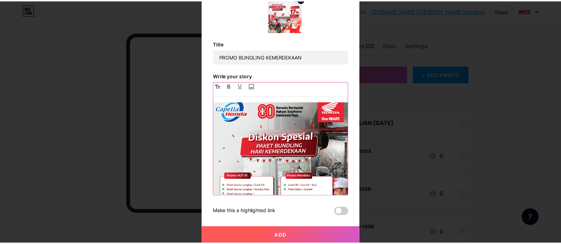
scroll to position [186, 0]
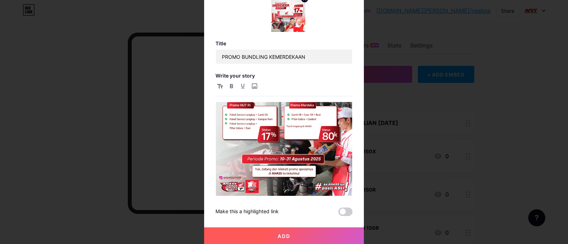
click at [286, 235] on span "Add" at bounding box center [283, 236] width 13 height 6
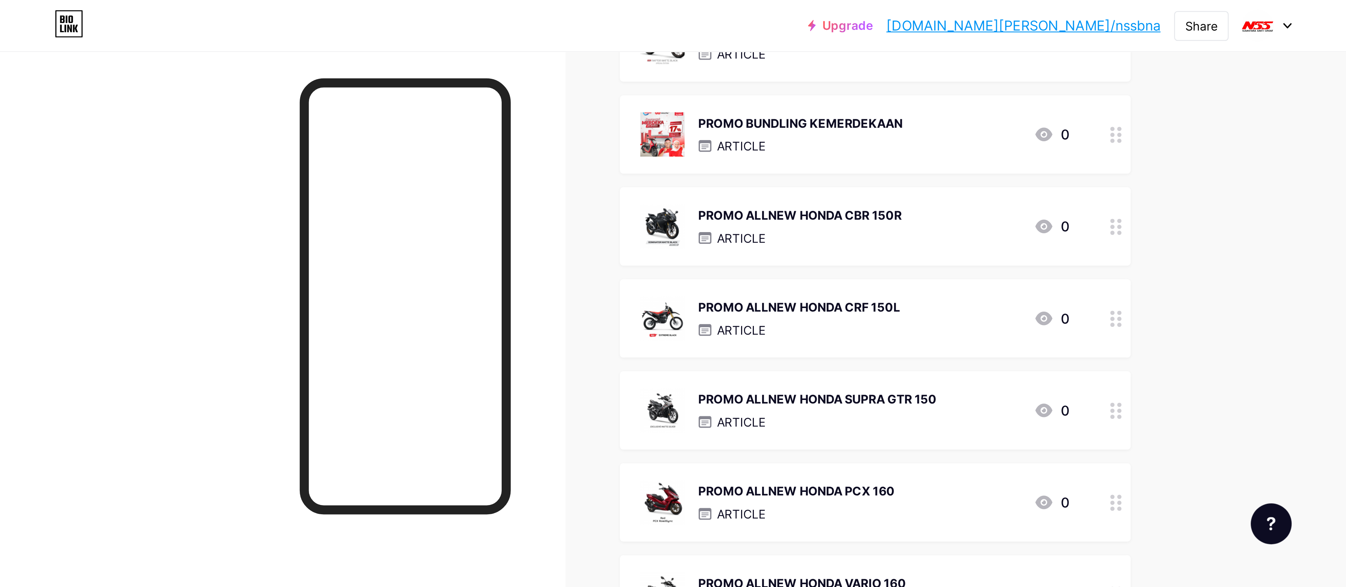
scroll to position [177, 0]
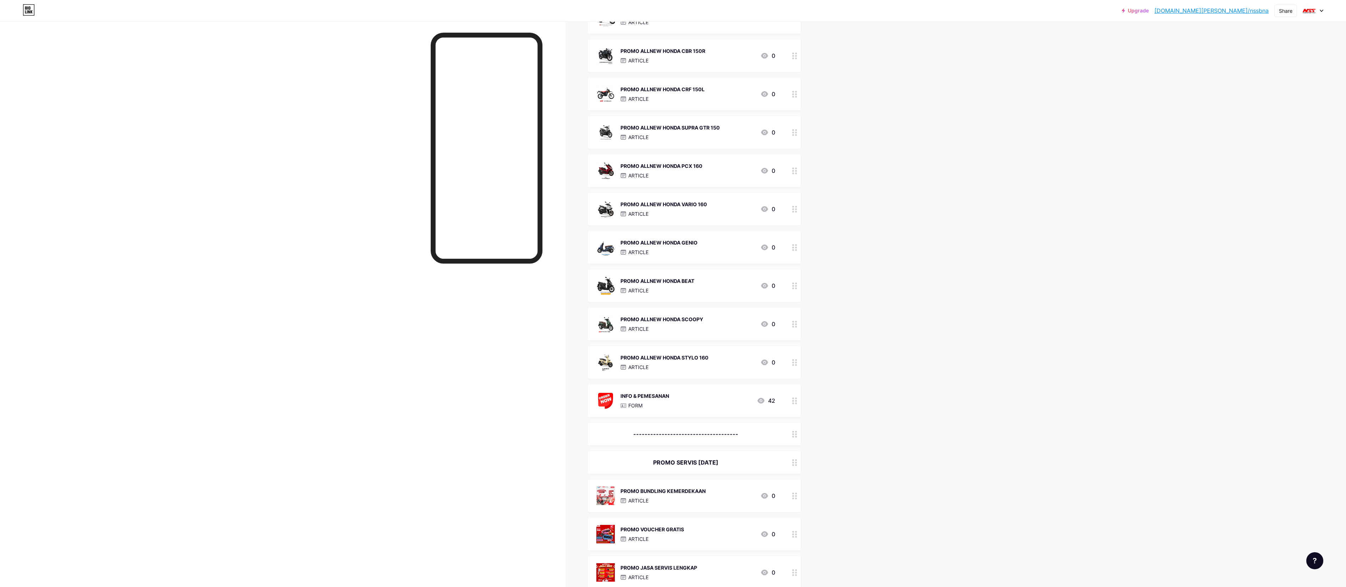
click at [561, 244] on div "Upgrade [DOMAIN_NAME][PERSON_NAME]/nssbna... [DOMAIN_NAME]/nssbna Share Switch …" at bounding box center [673, 337] width 1346 height 1028
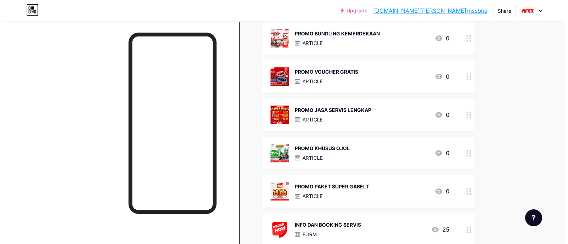
scroll to position [621, 0]
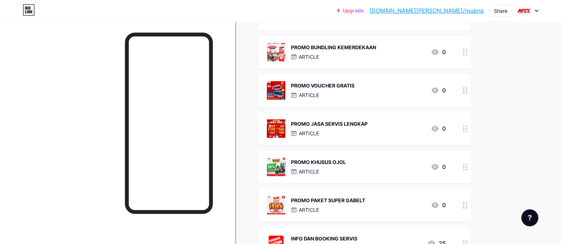
click at [339, 136] on div "ARTICLE" at bounding box center [329, 133] width 77 height 7
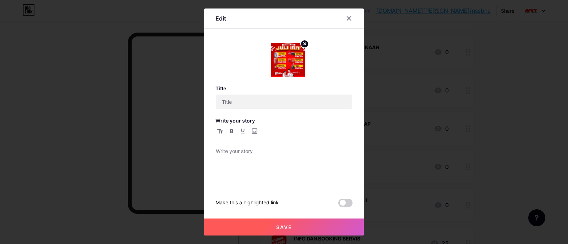
type input "PROMO JASA SERVIS LENGKAP"
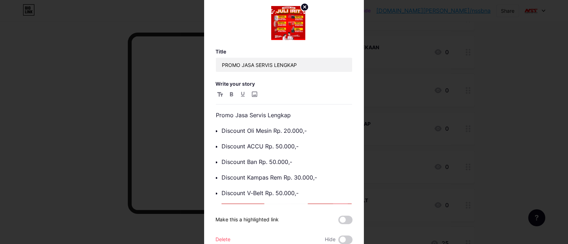
click at [401, 131] on div at bounding box center [284, 122] width 568 height 244
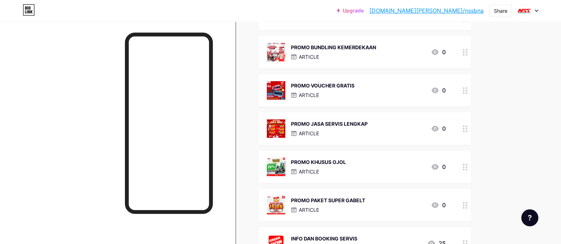
click at [359, 127] on div "PROMO JASA SERVIS LENGKAP" at bounding box center [329, 123] width 77 height 7
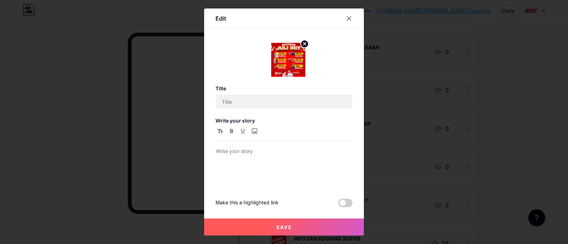
type input "PROMO JASA SERVIS LENGKAP"
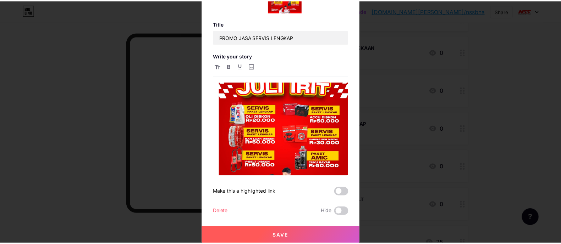
scroll to position [163, 0]
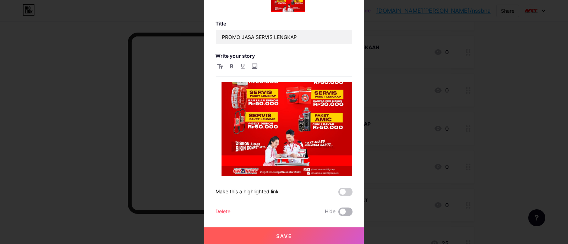
click at [344, 213] on span at bounding box center [345, 212] width 14 height 9
click at [338, 214] on input "checkbox" at bounding box center [338, 214] width 0 height 0
click at [264, 236] on button "Save" at bounding box center [284, 236] width 160 height 17
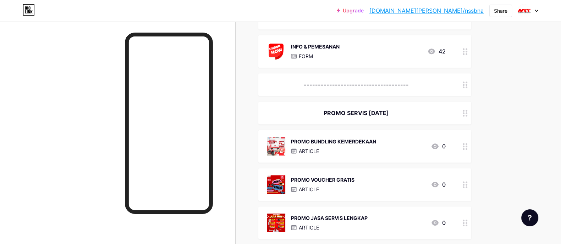
scroll to position [472, 0]
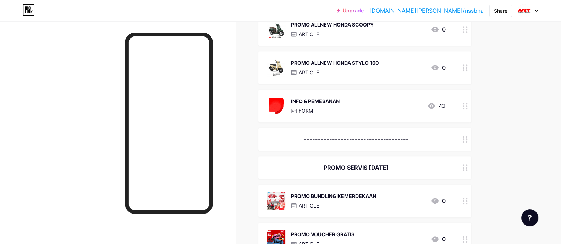
click at [357, 171] on div "PROMO SERVIS [DATE]" at bounding box center [356, 168] width 179 height 9
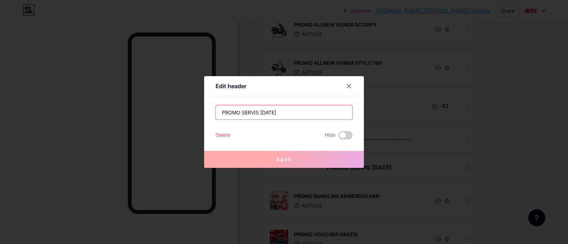
click at [261, 111] on input "PROMO SERVIS [DATE]" at bounding box center [284, 112] width 136 height 14
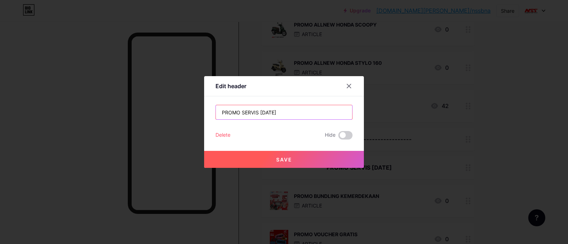
type input "PROMO SERVIS [DATE]"
click at [279, 157] on span "Save" at bounding box center [284, 160] width 16 height 6
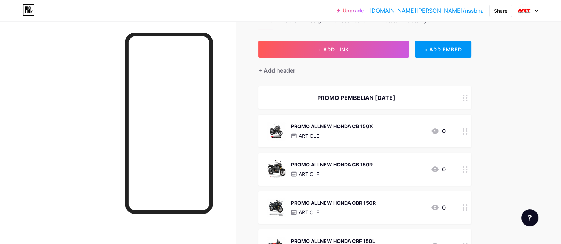
scroll to position [0, 0]
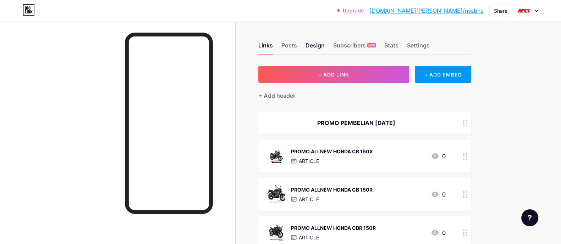
click at [318, 44] on div "Design" at bounding box center [315, 47] width 19 height 13
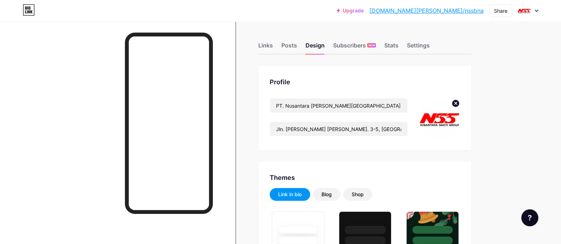
click at [456, 104] on circle at bounding box center [456, 104] width 8 height 8
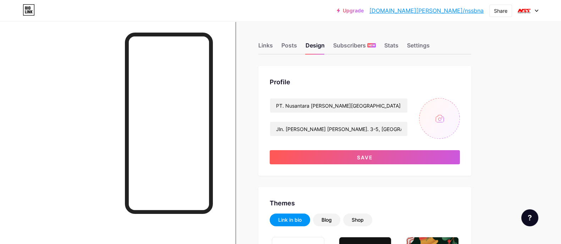
click at [445, 116] on input "file" at bounding box center [439, 118] width 41 height 41
type input "C:\fakepath\LOGO NSS SPESIAL KEMERDEKAAN.jpeg"
